Goal: Information Seeking & Learning: Learn about a topic

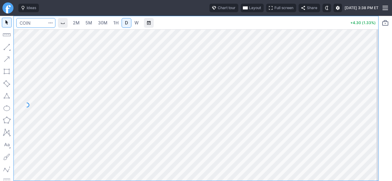
click at [41, 26] on input "Search" at bounding box center [35, 23] width 39 height 10
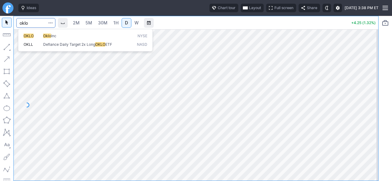
type input "oklo"
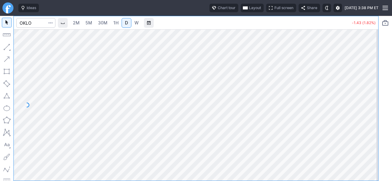
click at [373, 82] on div at bounding box center [371, 104] width 13 height 137
click at [88, 23] on span "5M" at bounding box center [88, 22] width 7 height 5
drag, startPoint x: 373, startPoint y: 126, endPoint x: 367, endPoint y: 81, distance: 45.8
click at [370, 83] on div at bounding box center [371, 104] width 13 height 137
click at [75, 22] on span "2M" at bounding box center [76, 22] width 7 height 5
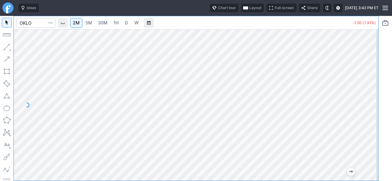
drag, startPoint x: 371, startPoint y: 149, endPoint x: 373, endPoint y: 125, distance: 23.7
click at [373, 126] on div at bounding box center [371, 104] width 13 height 137
drag, startPoint x: 367, startPoint y: 129, endPoint x: 373, endPoint y: 110, distance: 20.3
click at [373, 110] on div at bounding box center [371, 104] width 13 height 137
drag, startPoint x: 370, startPoint y: 132, endPoint x: 374, endPoint y: 111, distance: 21.6
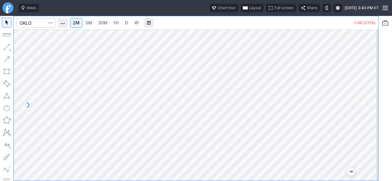
click at [374, 111] on div at bounding box center [371, 104] width 13 height 137
drag, startPoint x: 367, startPoint y: 115, endPoint x: 367, endPoint y: 119, distance: 4.3
click at [367, 122] on div at bounding box center [371, 104] width 13 height 137
click at [365, 155] on div at bounding box center [196, 105] width 364 height 152
drag, startPoint x: 367, startPoint y: 100, endPoint x: 368, endPoint y: 117, distance: 17.2
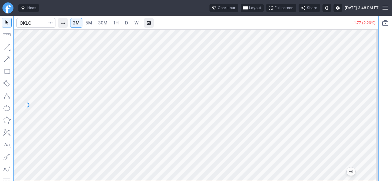
click at [368, 117] on div at bounding box center [371, 104] width 13 height 137
drag, startPoint x: 367, startPoint y: 116, endPoint x: 370, endPoint y: 93, distance: 22.9
click at [370, 93] on div at bounding box center [371, 104] width 13 height 137
drag, startPoint x: 372, startPoint y: 86, endPoint x: 374, endPoint y: 95, distance: 9.4
click at [374, 93] on div at bounding box center [371, 104] width 13 height 137
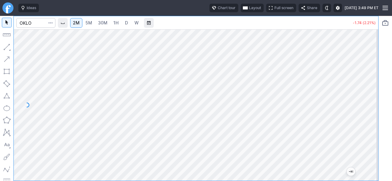
drag, startPoint x: 380, startPoint y: 107, endPoint x: 380, endPoint y: 110, distance: 3.4
click at [380, 110] on div at bounding box center [384, 99] width 13 height 166
drag, startPoint x: 373, startPoint y: 115, endPoint x: 372, endPoint y: 120, distance: 5.0
click at [372, 120] on div at bounding box center [371, 104] width 13 height 137
drag, startPoint x: 374, startPoint y: 109, endPoint x: 369, endPoint y: 123, distance: 15.0
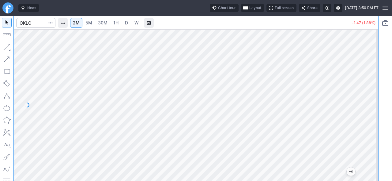
click at [372, 123] on div at bounding box center [371, 104] width 13 height 137
drag, startPoint x: 374, startPoint y: 131, endPoint x: 373, endPoint y: 117, distance: 14.1
click at [373, 117] on div at bounding box center [371, 104] width 13 height 137
drag, startPoint x: 367, startPoint y: 116, endPoint x: 367, endPoint y: 122, distance: 5.5
click at [367, 122] on div at bounding box center [371, 104] width 13 height 137
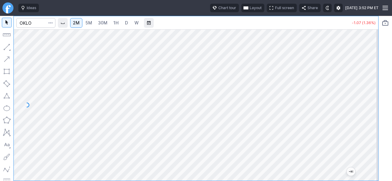
drag, startPoint x: 372, startPoint y: 101, endPoint x: 376, endPoint y: 74, distance: 27.5
click at [376, 74] on div at bounding box center [371, 104] width 13 height 137
drag, startPoint x: 365, startPoint y: 78, endPoint x: 365, endPoint y: 84, distance: 6.4
click at [365, 84] on div at bounding box center [371, 104] width 13 height 137
click at [125, 24] on span "D" at bounding box center [126, 23] width 4 height 6
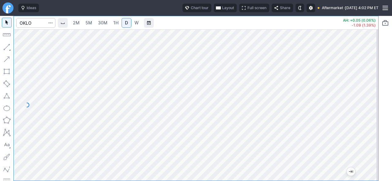
drag, startPoint x: 372, startPoint y: 115, endPoint x: 367, endPoint y: 91, distance: 24.9
click at [372, 93] on div at bounding box center [371, 104] width 13 height 137
drag, startPoint x: 369, startPoint y: 80, endPoint x: 371, endPoint y: 84, distance: 4.1
click at [371, 84] on div at bounding box center [371, 104] width 13 height 137
click at [366, 101] on div at bounding box center [371, 104] width 13 height 137
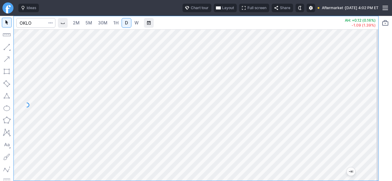
drag, startPoint x: 368, startPoint y: 96, endPoint x: 366, endPoint y: 118, distance: 21.8
click at [369, 116] on div at bounding box center [371, 104] width 13 height 137
drag, startPoint x: 372, startPoint y: 117, endPoint x: 370, endPoint y: 102, distance: 15.1
click at [370, 102] on div at bounding box center [371, 104] width 13 height 137
drag, startPoint x: 375, startPoint y: 85, endPoint x: 368, endPoint y: 100, distance: 16.4
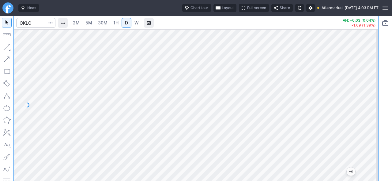
click at [375, 97] on div at bounding box center [371, 104] width 13 height 137
click at [365, 105] on div at bounding box center [196, 105] width 364 height 152
drag, startPoint x: 367, startPoint y: 137, endPoint x: 365, endPoint y: 95, distance: 42.3
click at [370, 98] on div at bounding box center [371, 104] width 13 height 137
drag, startPoint x: 369, startPoint y: 74, endPoint x: 370, endPoint y: 92, distance: 17.8
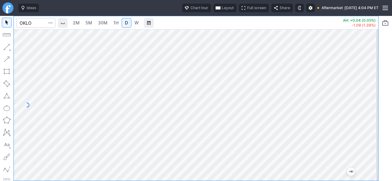
click at [372, 92] on div at bounding box center [371, 104] width 13 height 137
click at [364, 111] on div at bounding box center [196, 105] width 364 height 152
drag, startPoint x: 368, startPoint y: 98, endPoint x: 368, endPoint y: 120, distance: 22.0
click at [368, 121] on div at bounding box center [371, 104] width 13 height 137
drag, startPoint x: 373, startPoint y: 125, endPoint x: 370, endPoint y: 103, distance: 22.6
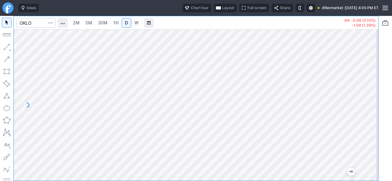
click at [370, 103] on div at bounding box center [371, 104] width 13 height 137
click at [364, 99] on div at bounding box center [196, 105] width 364 height 152
drag, startPoint x: 376, startPoint y: 90, endPoint x: 374, endPoint y: 115, distance: 24.5
click at [375, 115] on div at bounding box center [371, 104] width 13 height 137
click at [36, 25] on input "Search" at bounding box center [35, 23] width 39 height 10
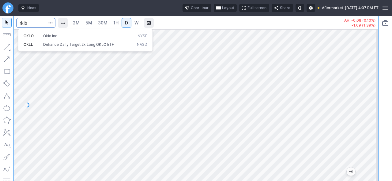
type input "rklb"
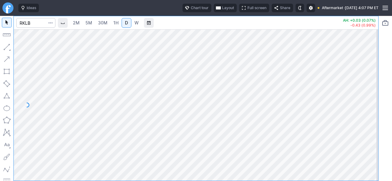
click at [371, 106] on div at bounding box center [371, 104] width 13 height 137
drag, startPoint x: 381, startPoint y: 72, endPoint x: 368, endPoint y: 63, distance: 15.5
click at [382, 60] on div "2M 5M 30M 1H D W AH: +0.03 (0.07%) -0.43 (0.99%)" at bounding box center [196, 99] width 392 height 166
click at [356, 138] on div at bounding box center [196, 105] width 364 height 152
drag, startPoint x: 375, startPoint y: 102, endPoint x: 368, endPoint y: 120, distance: 19.2
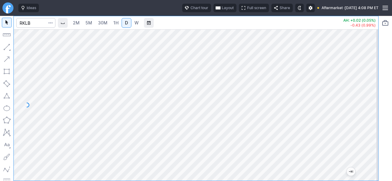
click at [374, 122] on div at bounding box center [371, 104] width 13 height 137
drag, startPoint x: 375, startPoint y: 125, endPoint x: 370, endPoint y: 128, distance: 6.0
click at [370, 128] on div at bounding box center [371, 104] width 13 height 137
click at [375, 98] on div at bounding box center [371, 104] width 13 height 137
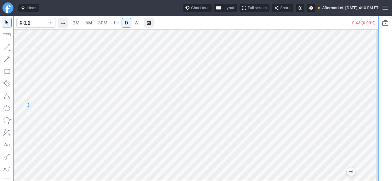
click at [375, 98] on div at bounding box center [371, 104] width 13 height 137
drag, startPoint x: 369, startPoint y: 149, endPoint x: 369, endPoint y: 77, distance: 72.2
click at [369, 77] on div at bounding box center [371, 104] width 13 height 137
drag, startPoint x: 367, startPoint y: 101, endPoint x: 367, endPoint y: 114, distance: 12.9
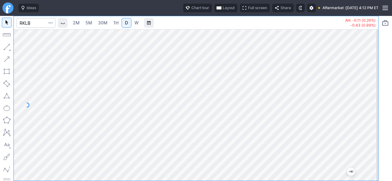
click at [367, 114] on div at bounding box center [371, 104] width 13 height 137
click at [362, 117] on div at bounding box center [196, 105] width 364 height 152
click at [362, 64] on div at bounding box center [196, 105] width 364 height 152
click at [353, 139] on div at bounding box center [196, 105] width 364 height 152
drag, startPoint x: 368, startPoint y: 126, endPoint x: 367, endPoint y: 147, distance: 20.8
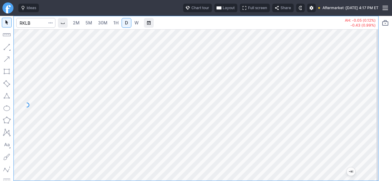
click at [369, 145] on div at bounding box center [371, 104] width 13 height 137
drag, startPoint x: 369, startPoint y: 135, endPoint x: 369, endPoint y: 73, distance: 61.8
click at [369, 73] on div at bounding box center [371, 104] width 13 height 137
drag, startPoint x: 368, startPoint y: 135, endPoint x: 371, endPoint y: 102, distance: 33.5
click at [371, 102] on div at bounding box center [371, 104] width 13 height 137
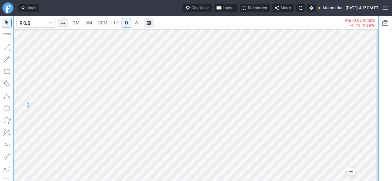
click at [361, 129] on div at bounding box center [196, 105] width 364 height 152
drag, startPoint x: 370, startPoint y: 110, endPoint x: 369, endPoint y: 124, distance: 13.5
click at [369, 124] on div at bounding box center [371, 104] width 13 height 137
drag, startPoint x: 367, startPoint y: 129, endPoint x: 370, endPoint y: 119, distance: 10.8
click at [370, 119] on div at bounding box center [371, 104] width 13 height 137
